Goal: Transaction & Acquisition: Subscribe to service/newsletter

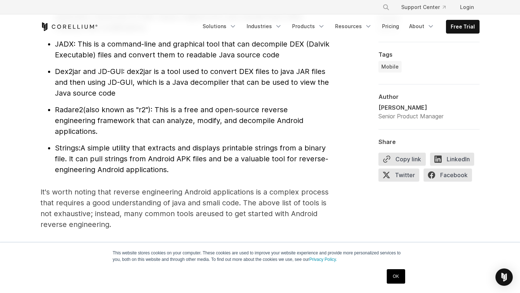
scroll to position [857, 0]
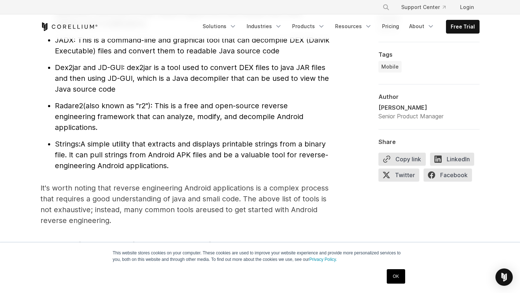
click at [164, 115] on span "(also known as "r2"): This is a free and open-source reverse engineering framew…" at bounding box center [179, 116] width 248 height 30
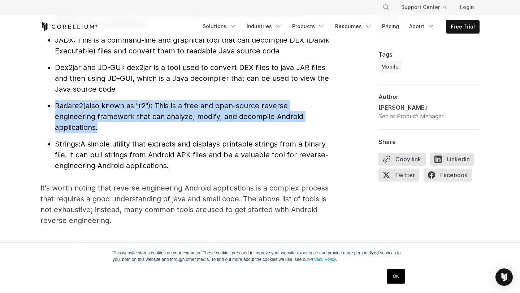
click at [179, 110] on li "Radare2 (also known as "r2"): This is a free and open-source reverse engineerin…" at bounding box center [192, 116] width 274 height 32
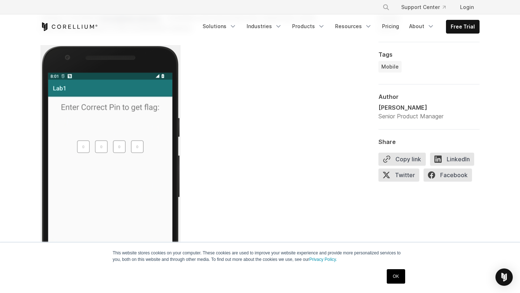
scroll to position [1540, 0]
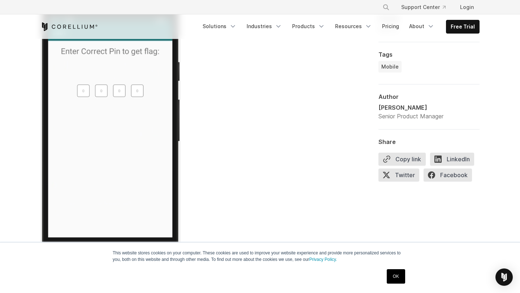
click at [395, 276] on link "OK" at bounding box center [396, 276] width 18 height 14
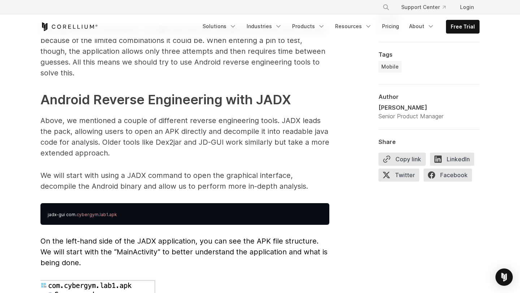
scroll to position [1801, 0]
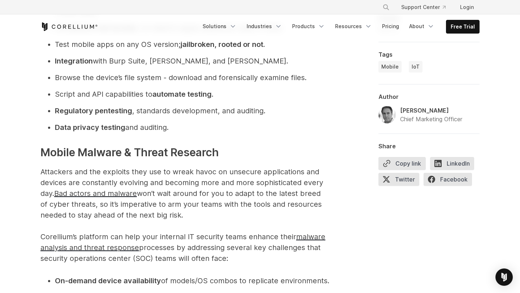
scroll to position [1883, 0]
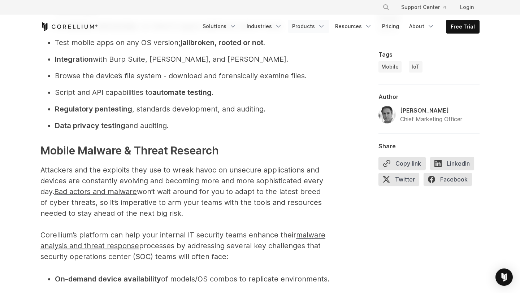
click at [325, 25] on icon "Navigation Menu" at bounding box center [321, 26] width 7 height 7
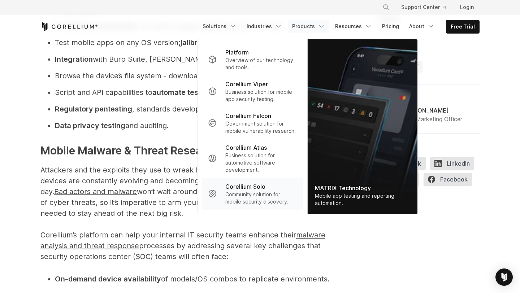
click at [226, 190] on link "Corellium Solo Community solution for mobile security discovery." at bounding box center [252, 194] width 101 height 32
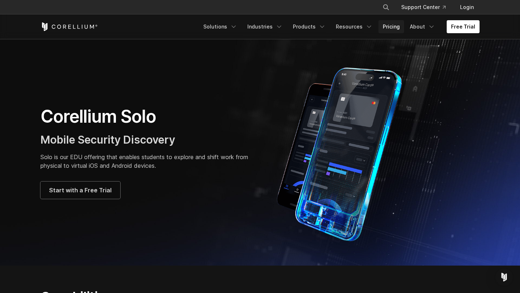
click at [395, 27] on link "Pricing" at bounding box center [391, 26] width 26 height 13
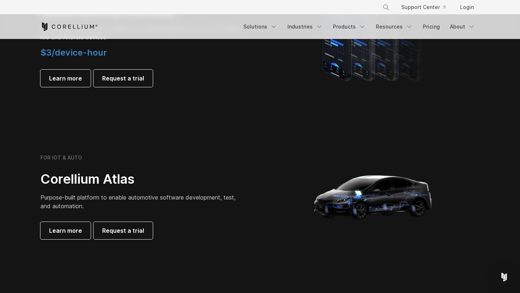
scroll to position [591, 0]
